Goal: Task Accomplishment & Management: Manage account settings

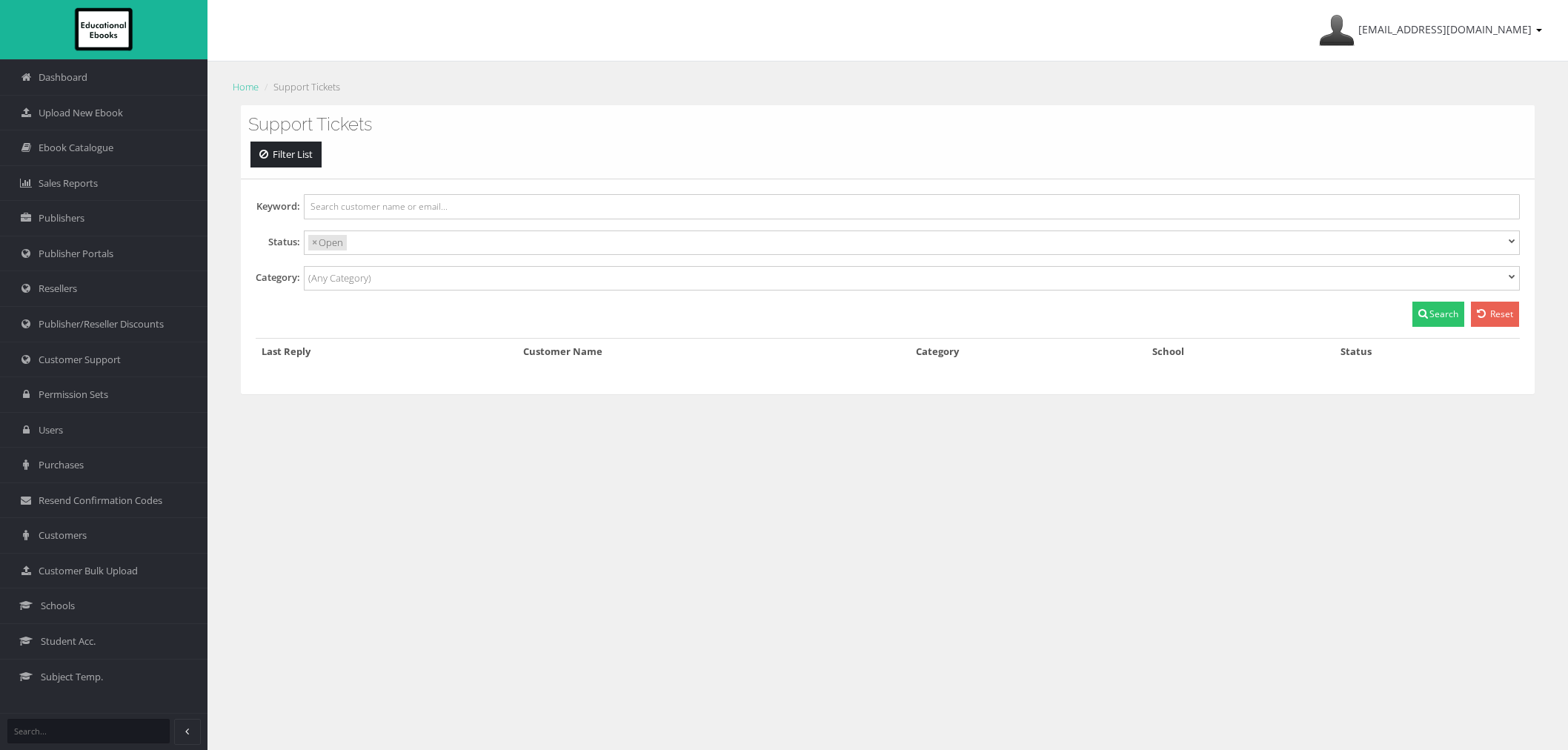
select select
click at [94, 359] on span "Customer Support" at bounding box center [79, 360] width 82 height 14
select select
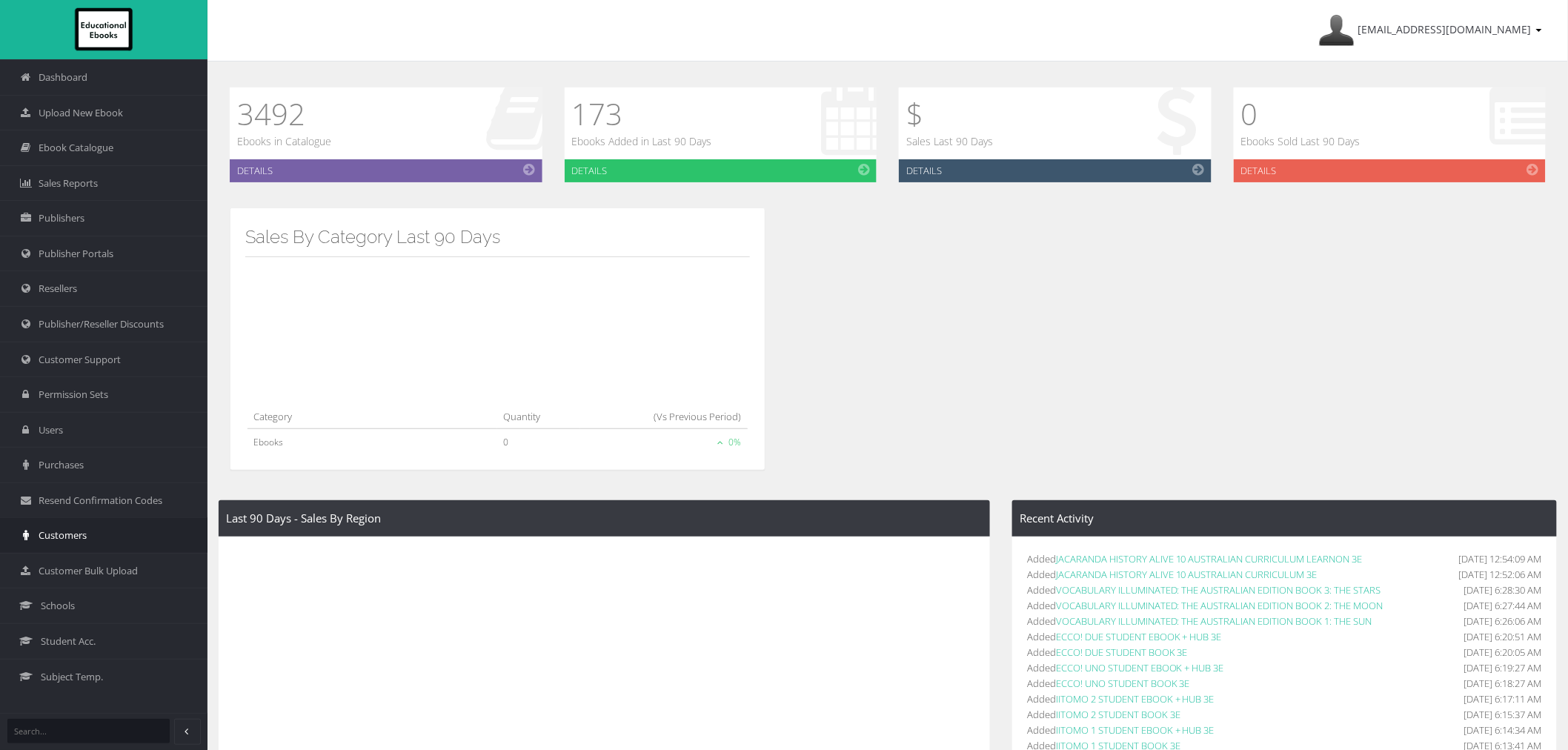
click at [85, 538] on span "Customers" at bounding box center [63, 535] width 48 height 14
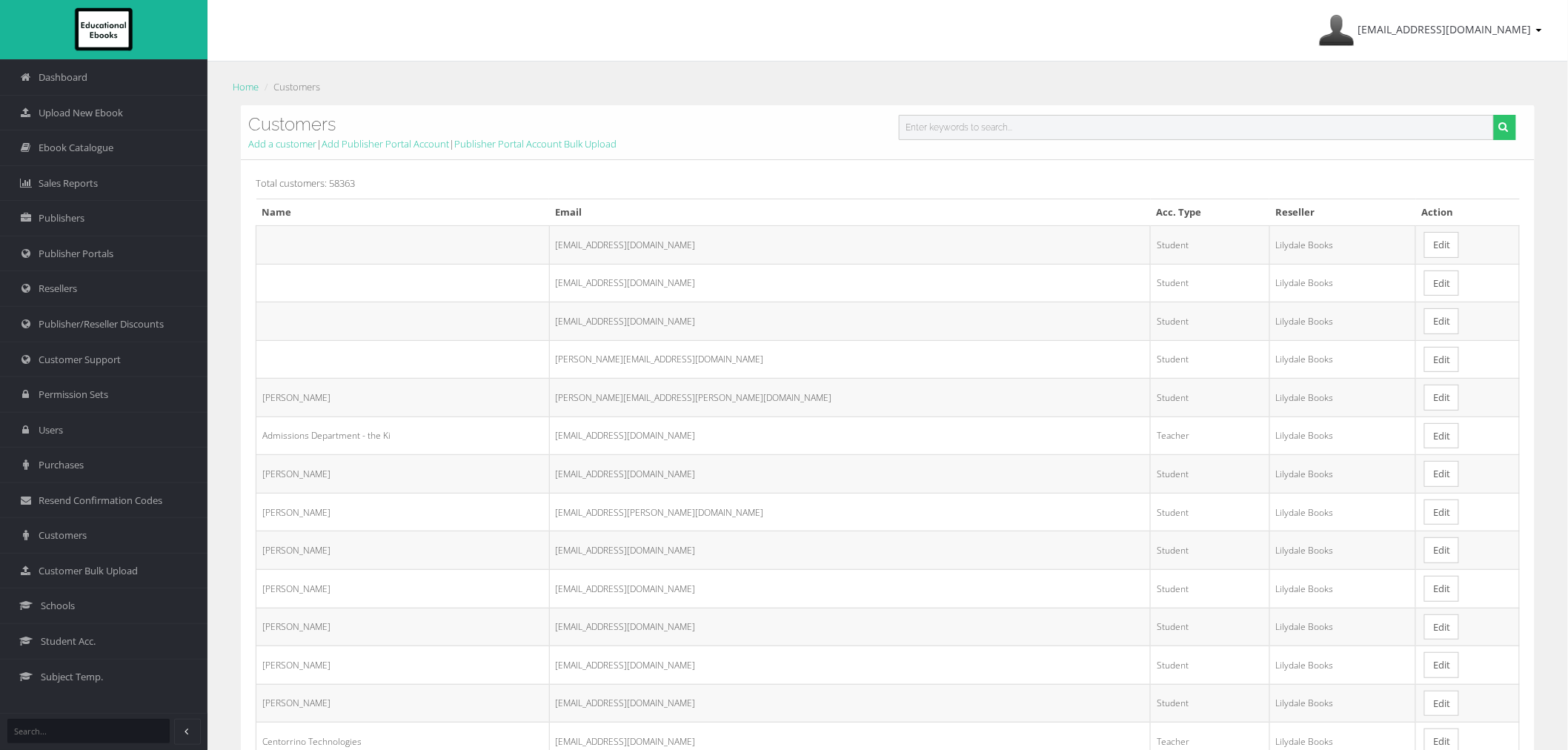
click at [1077, 136] on input "text" at bounding box center [1197, 127] width 595 height 25
paste input "[PERSON_NAME]"
type input "[PERSON_NAME]"
click at [1493, 115] on button "submit" at bounding box center [1504, 127] width 23 height 25
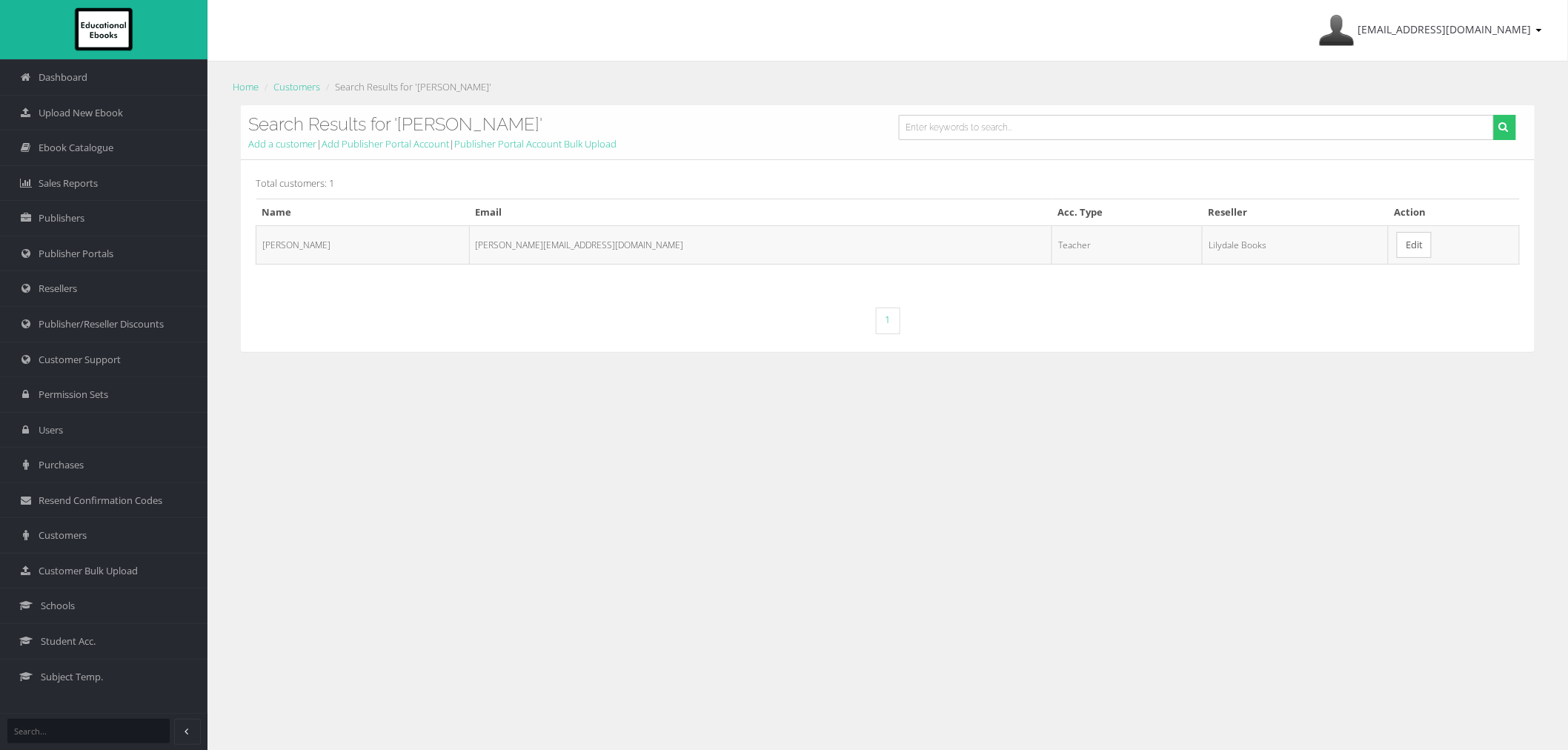
click at [1397, 246] on link "Edit" at bounding box center [1414, 245] width 35 height 26
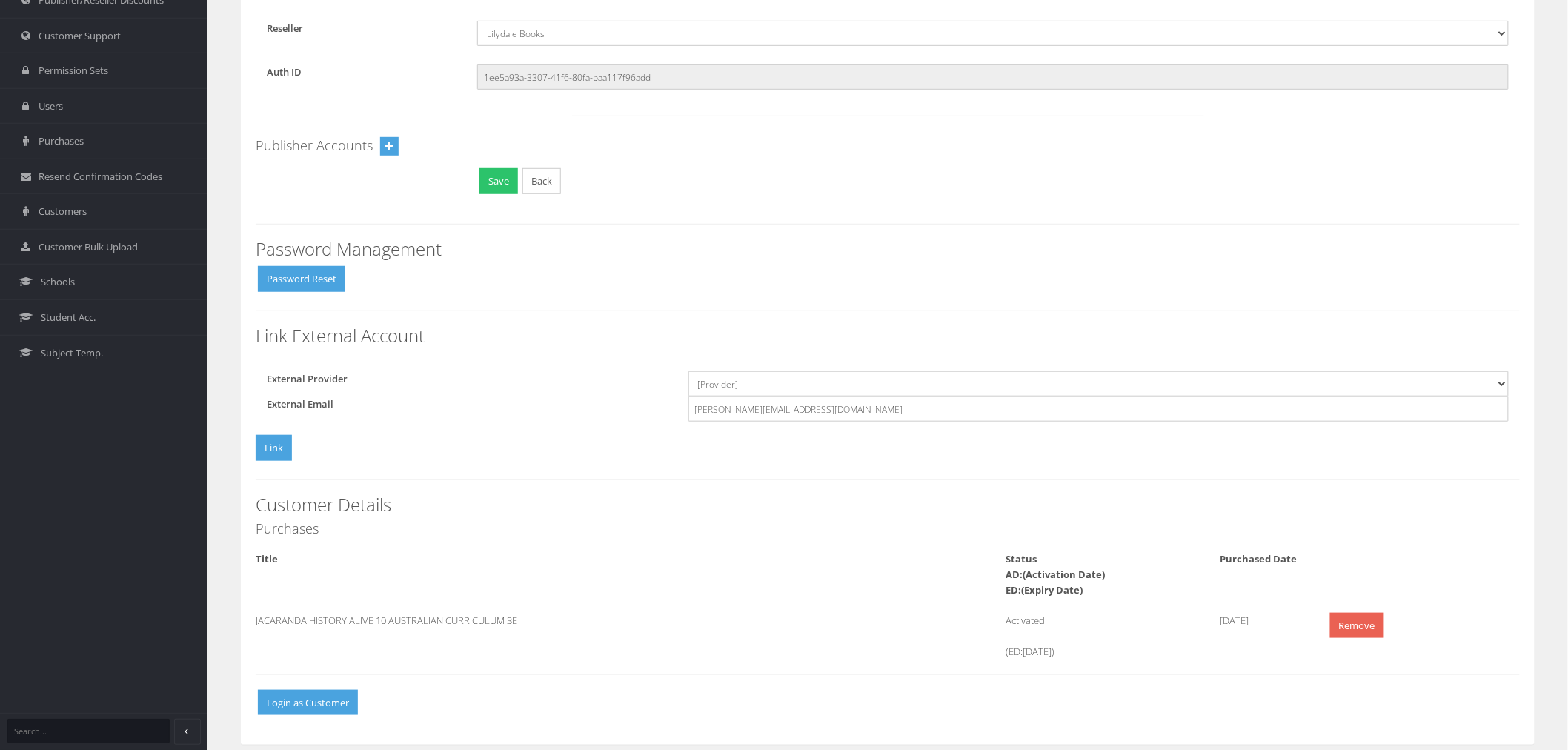
scroll to position [342, 0]
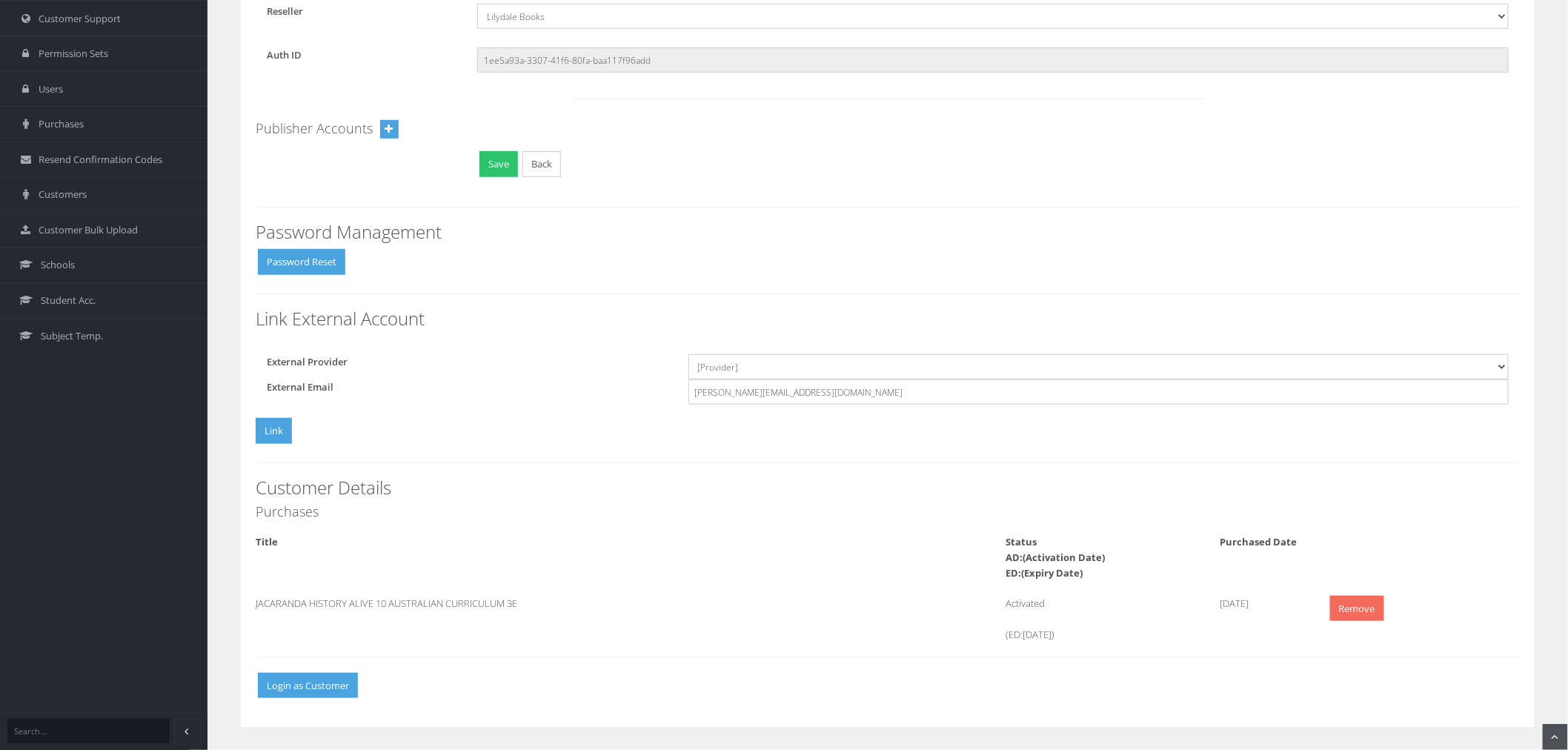
click at [1345, 598] on link "Remove" at bounding box center [1357, 609] width 54 height 26
